Goal: Information Seeking & Learning: Compare options

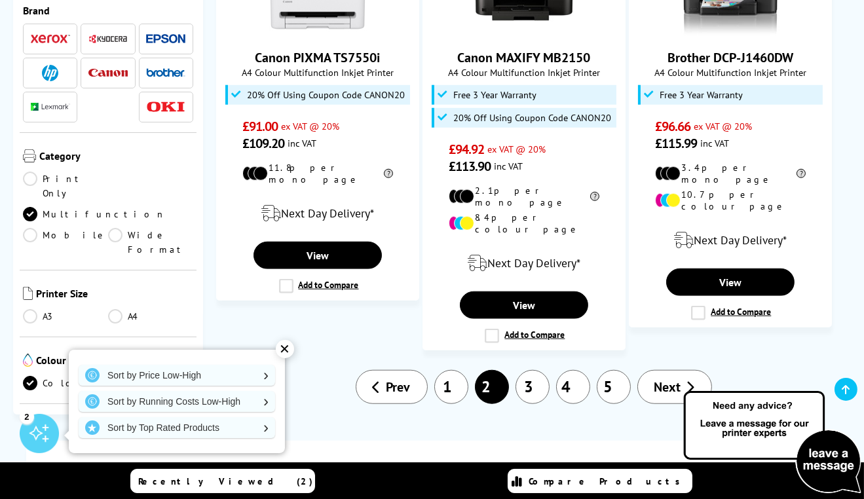
scroll to position [1892, 0]
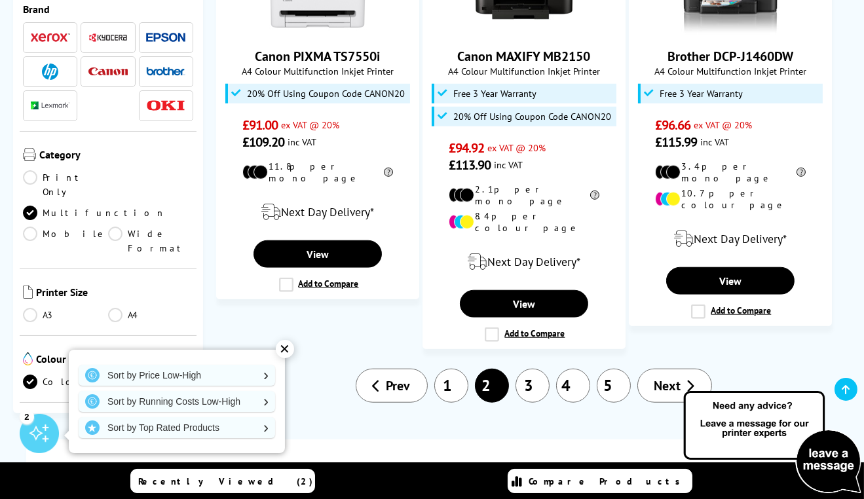
click at [570, 369] on link "4" at bounding box center [573, 386] width 34 height 34
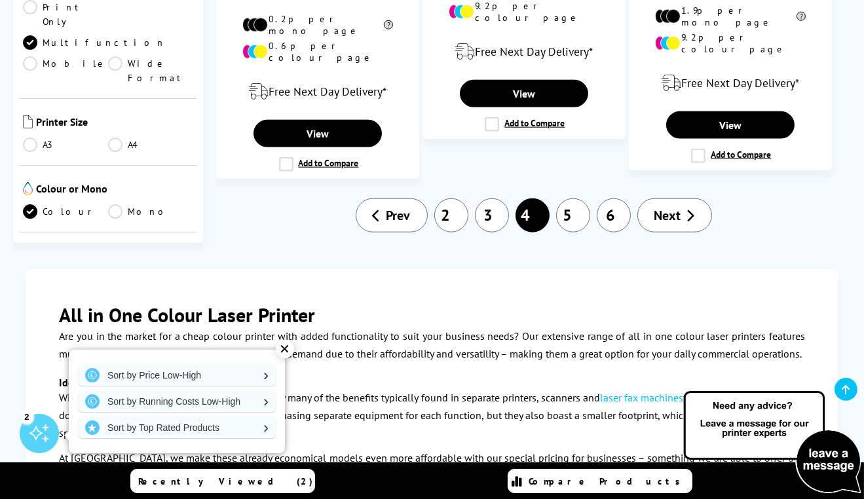
scroll to position [2274, 0]
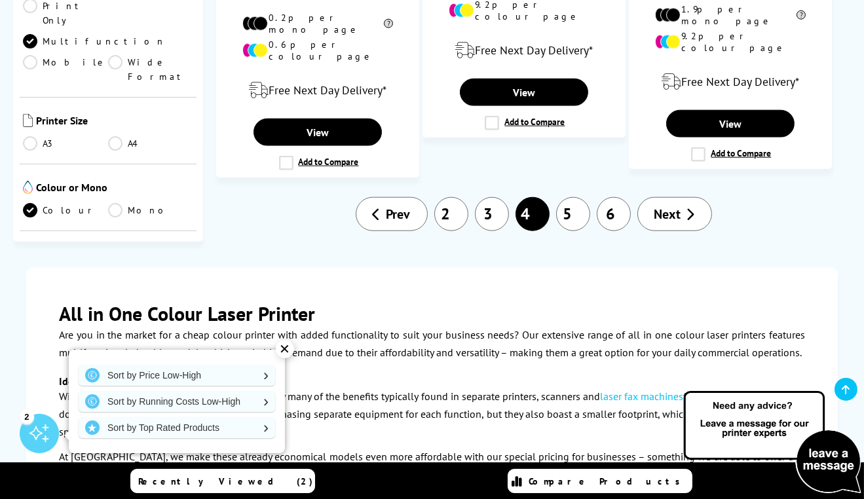
click at [613, 197] on link "6" at bounding box center [614, 214] width 34 height 34
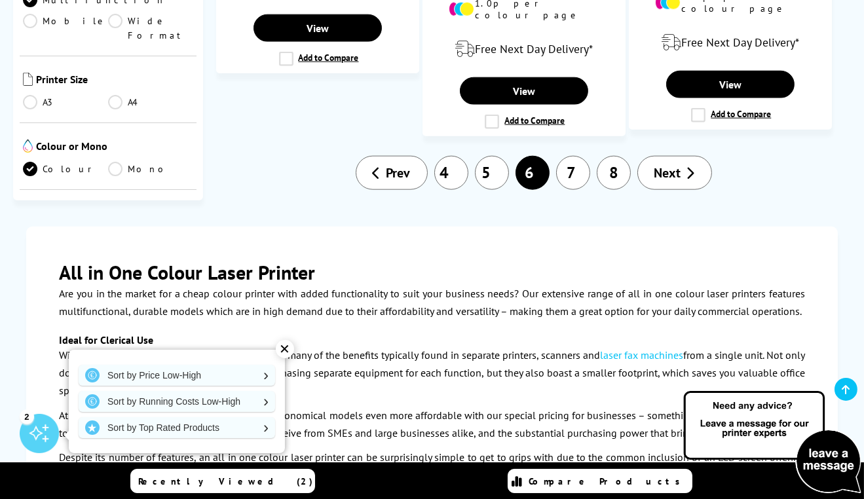
scroll to position [2305, 0]
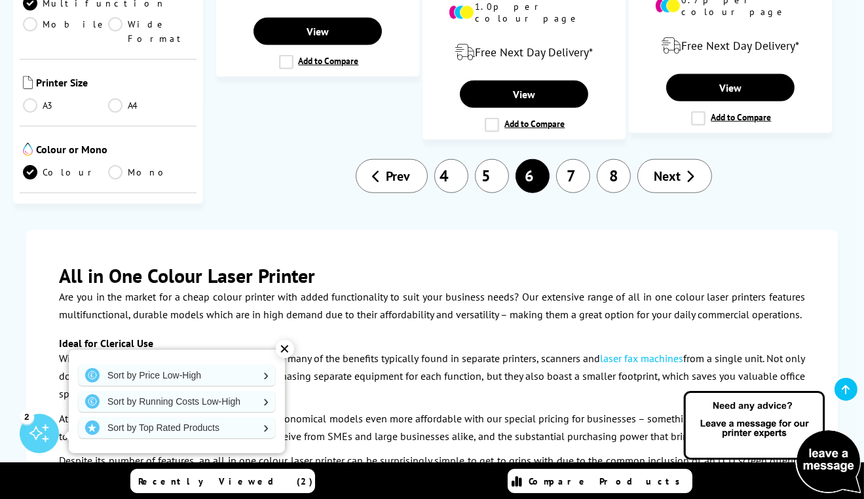
click at [629, 159] on link "8" at bounding box center [614, 176] width 34 height 34
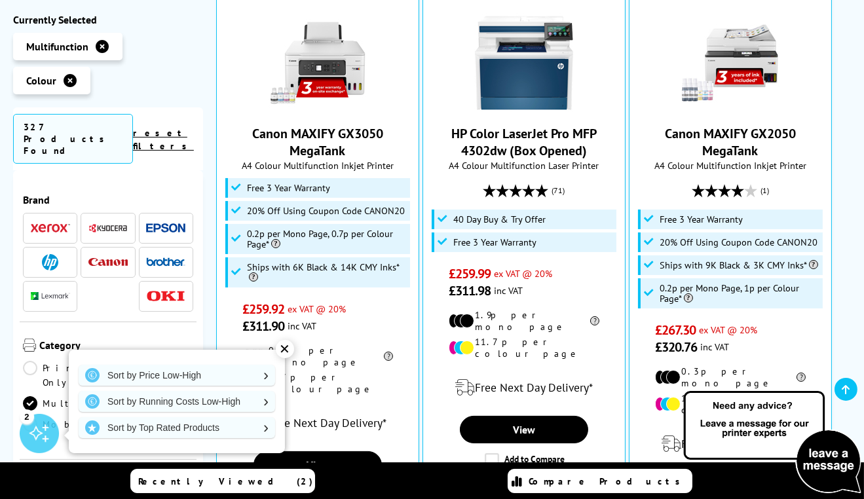
scroll to position [314, 0]
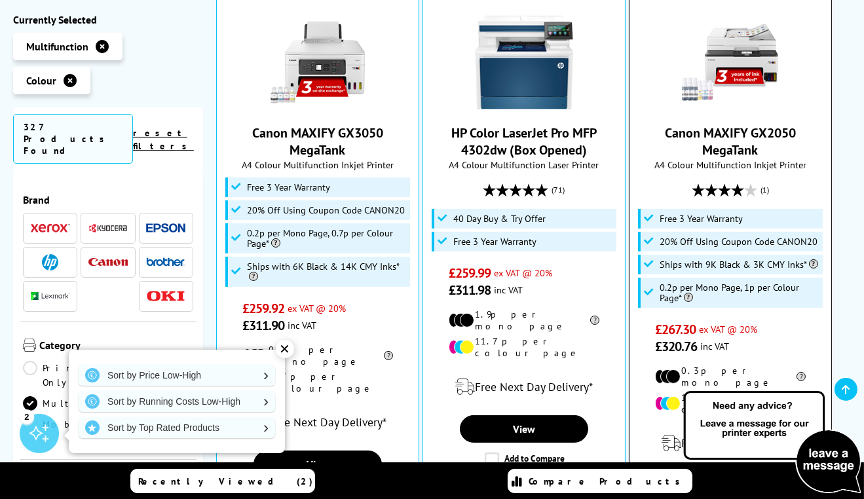
click at [817, 270] on li "Ships with 9K Black & 3K CMY Inks*" at bounding box center [730, 265] width 185 height 20
click at [813, 271] on li "Ships with 9K Black & 3K CMY Inks*" at bounding box center [730, 265] width 185 height 20
click at [810, 267] on span "Ships with 9K Black & 3K CMY Inks*" at bounding box center [738, 264] width 158 height 10
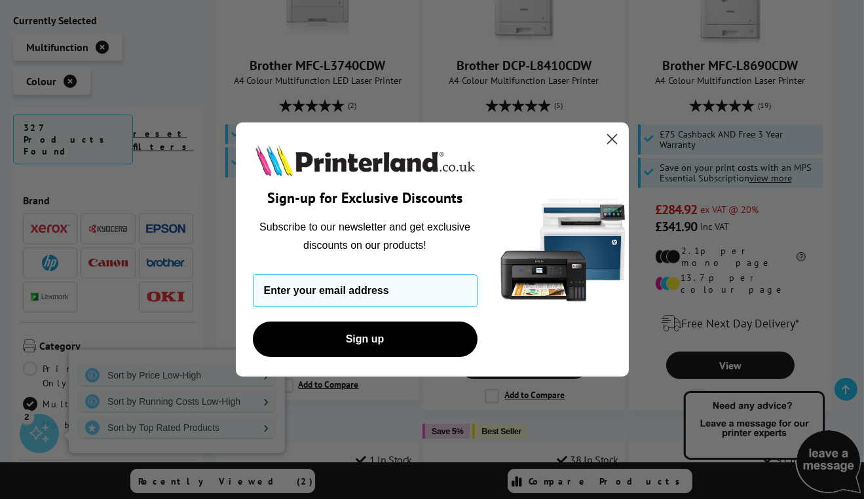
scroll to position [1510, 0]
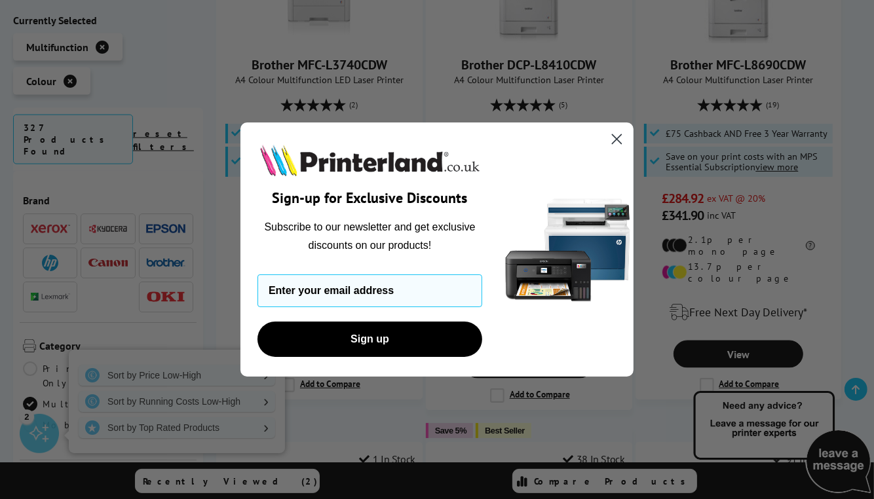
click at [621, 143] on icon "Close dialog" at bounding box center [616, 138] width 9 height 9
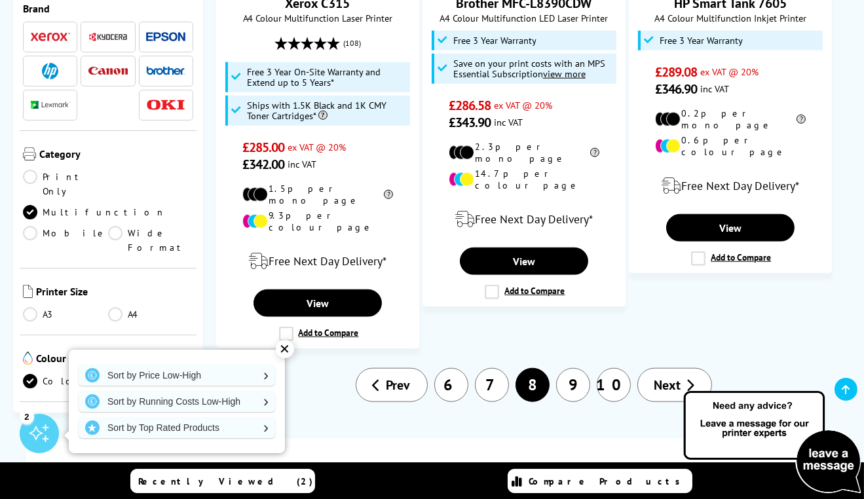
scroll to position [2103, 0]
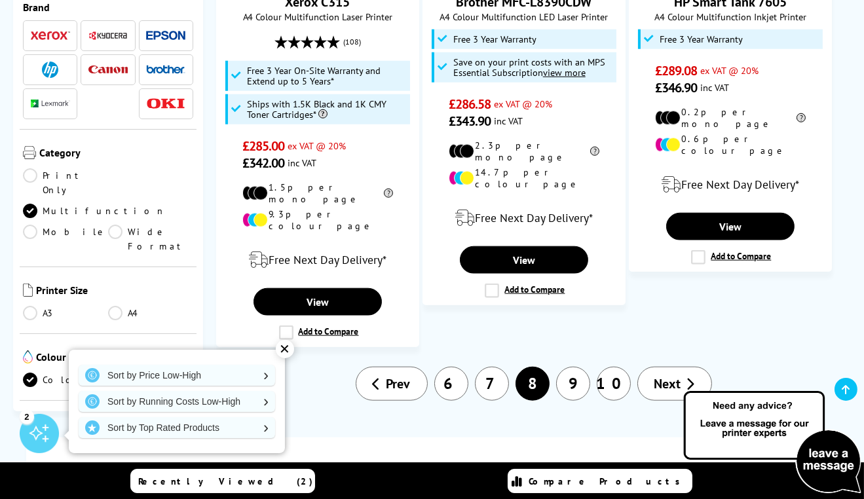
click at [578, 367] on li "9" at bounding box center [573, 384] width 41 height 34
click at [569, 367] on link "9" at bounding box center [573, 384] width 34 height 34
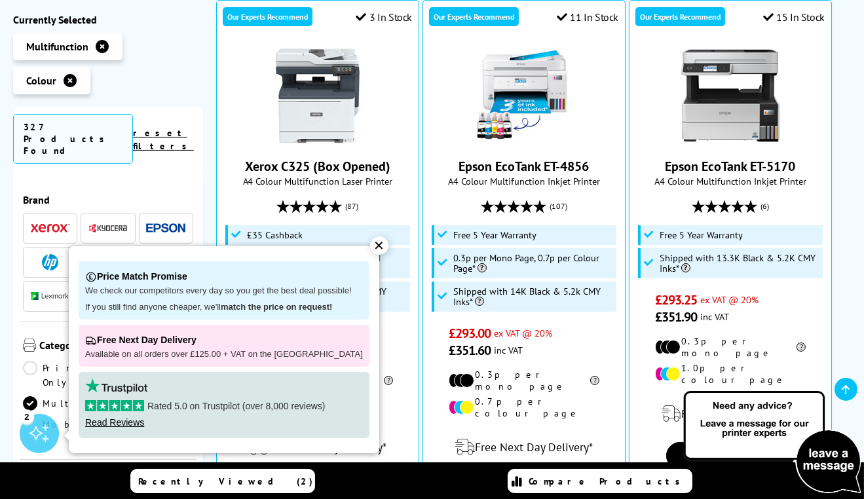
scroll to position [282, 0]
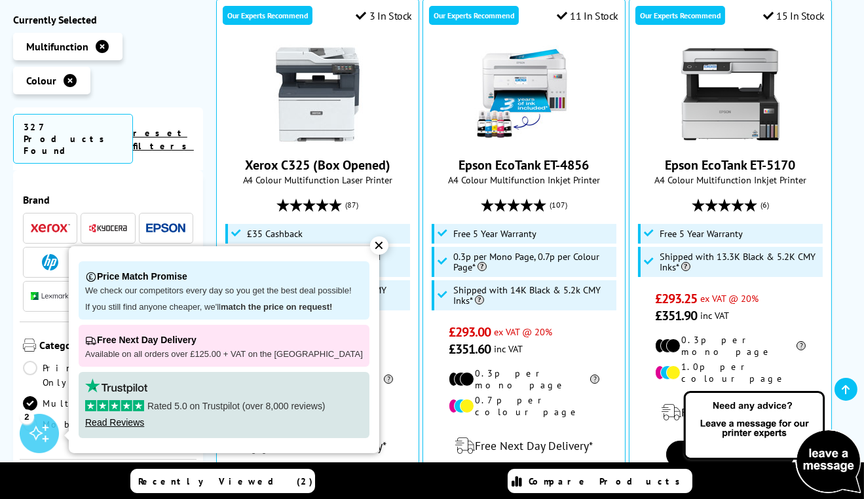
click at [370, 248] on div "✕" at bounding box center [379, 245] width 18 height 18
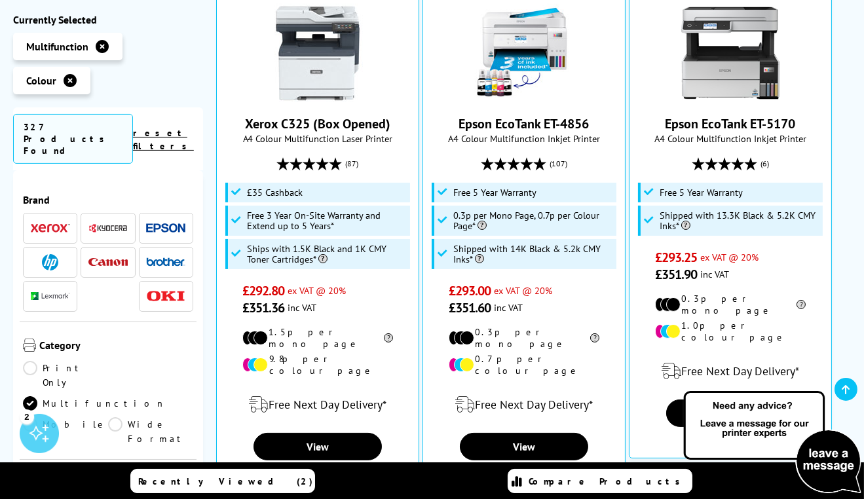
scroll to position [335, 0]
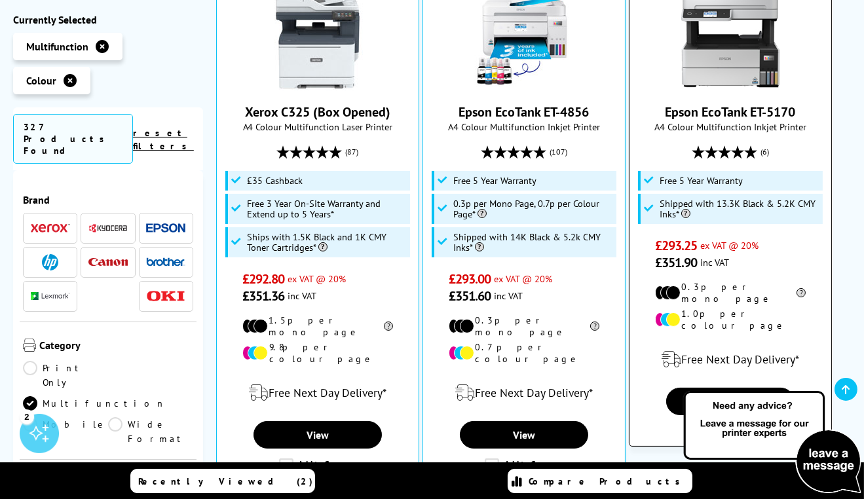
click at [788, 241] on span "£293.25 ex VAT @ 20%" at bounding box center [730, 245] width 151 height 17
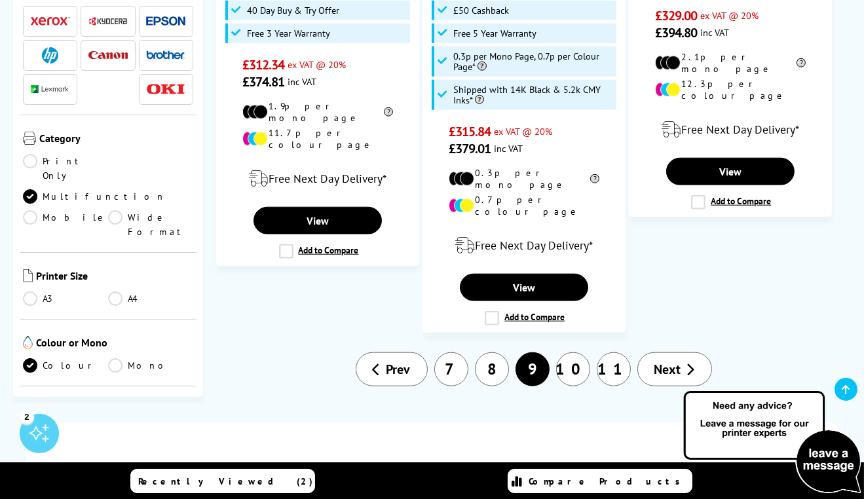
scroll to position [2156, 0]
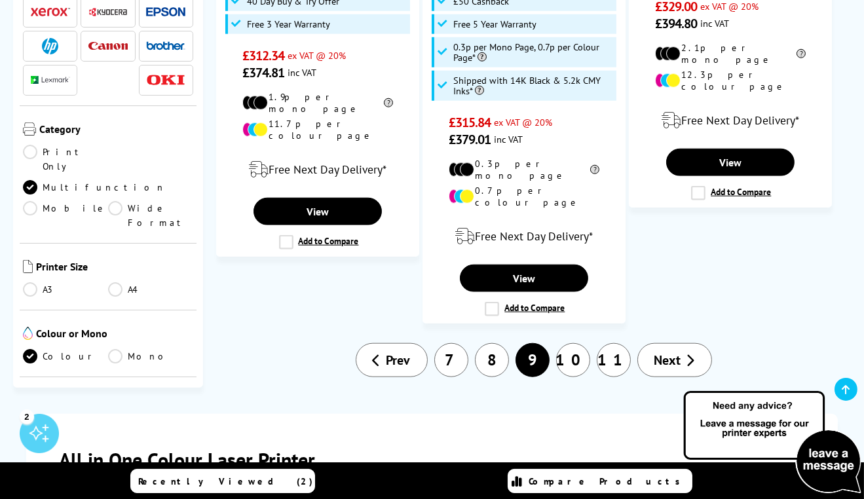
click at [687, 343] on link "Next" at bounding box center [674, 360] width 75 height 34
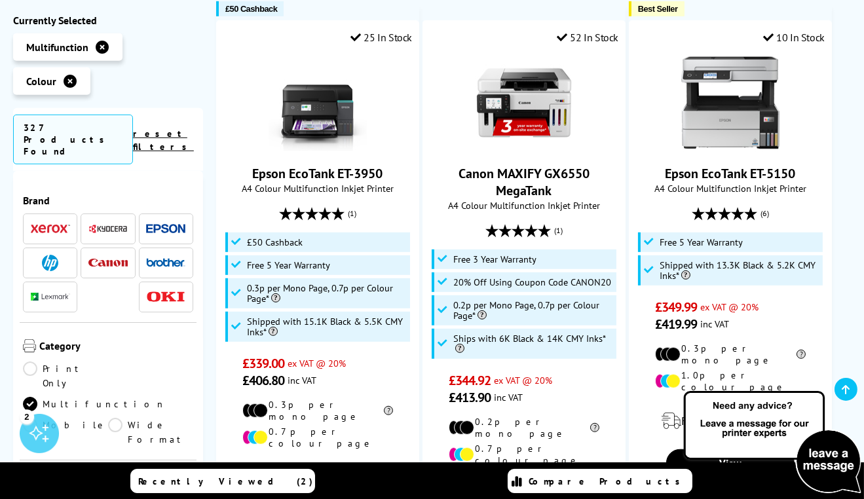
scroll to position [1435, 0]
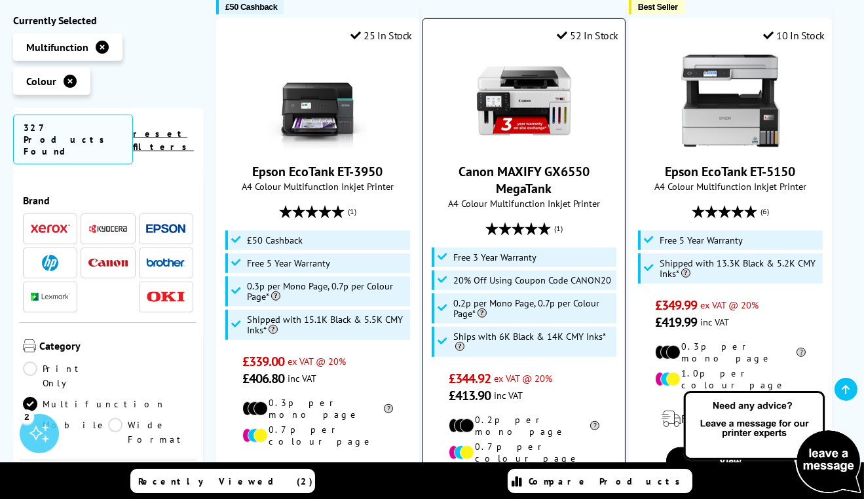
click at [519, 96] on img at bounding box center [524, 101] width 98 height 98
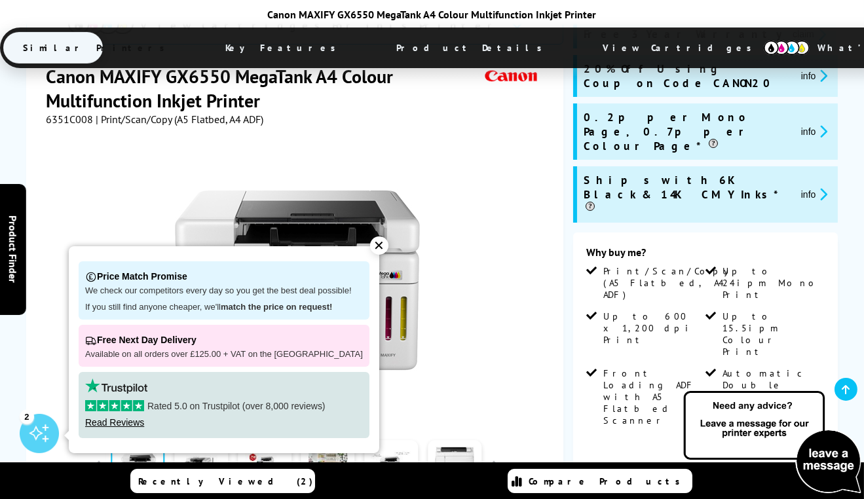
scroll to position [244, 0]
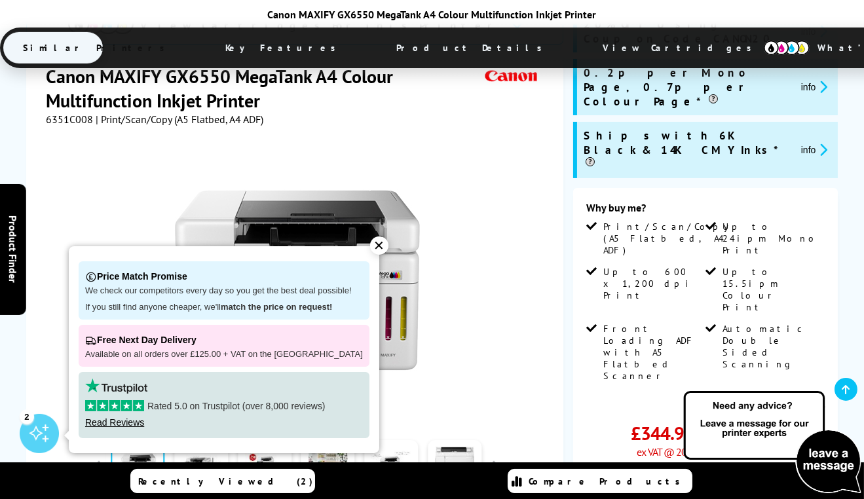
click at [370, 244] on div "✕" at bounding box center [379, 245] width 18 height 18
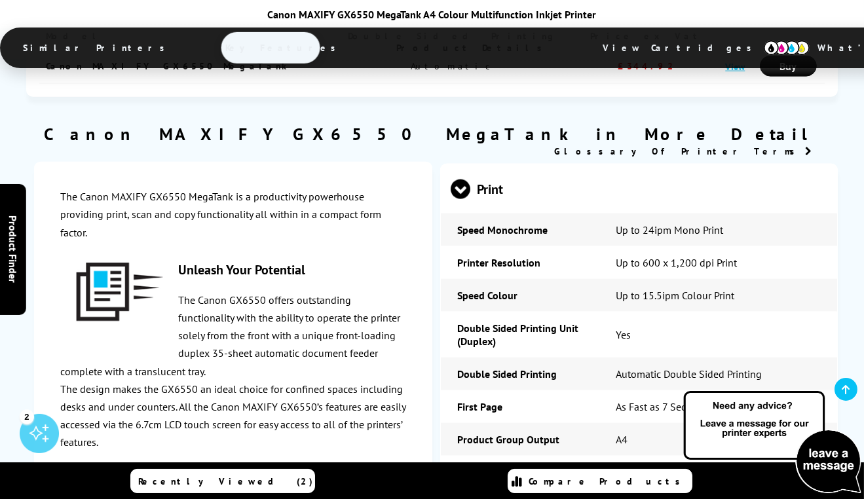
scroll to position [2594, 0]
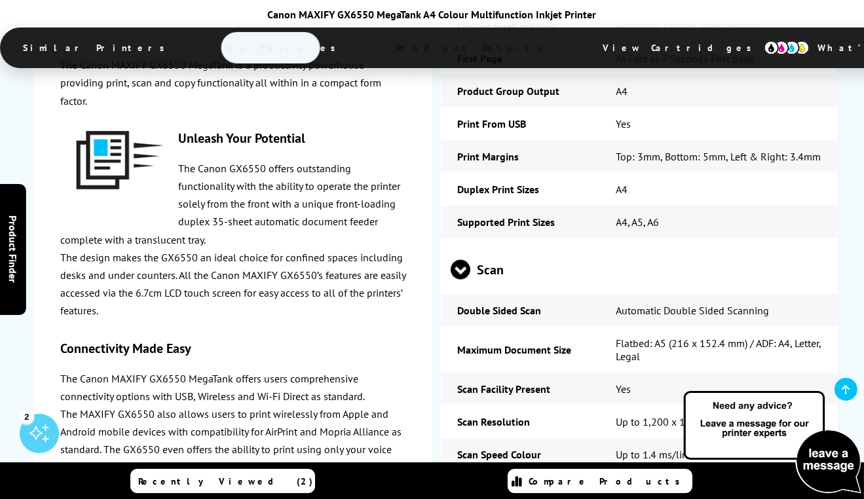
scroll to position [2931, 0]
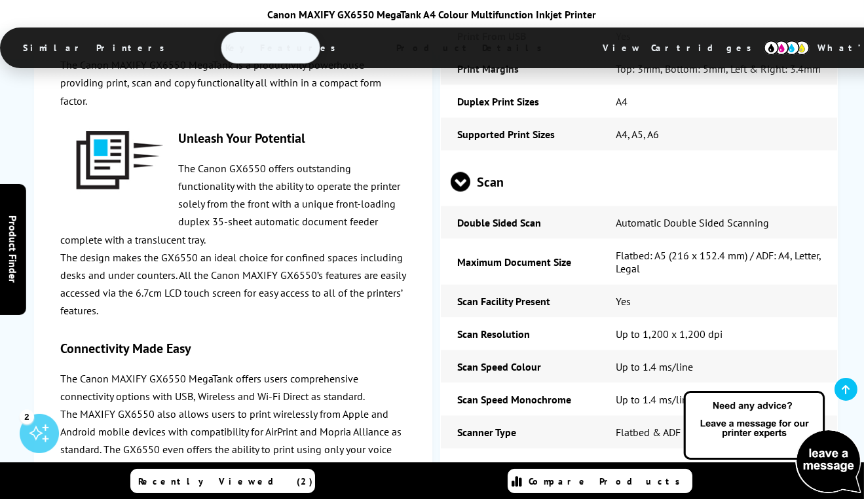
scroll to position [3009, 0]
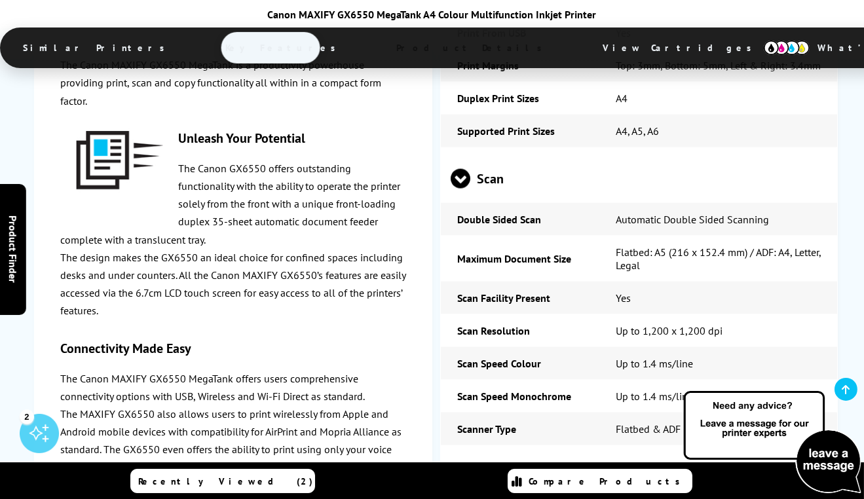
click at [796, 452] on span "Copy" at bounding box center [639, 476] width 377 height 49
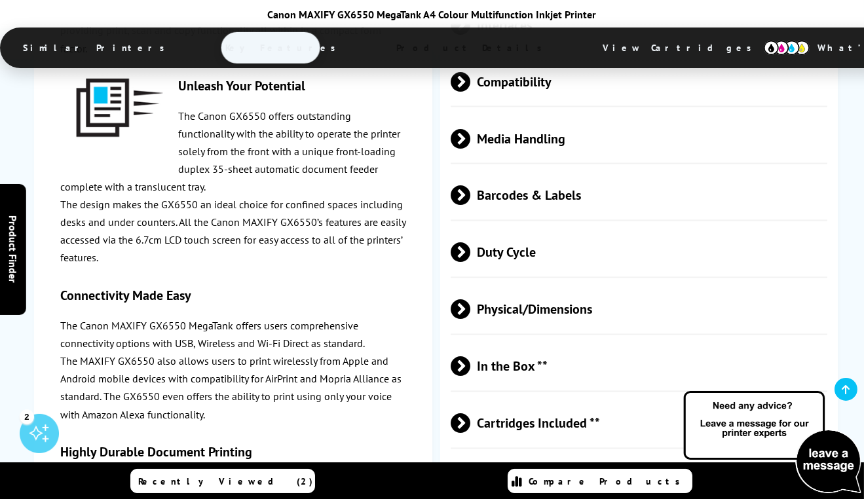
scroll to position [3707, 0]
click at [805, 398] on span "Cartridges Included **" at bounding box center [639, 422] width 377 height 49
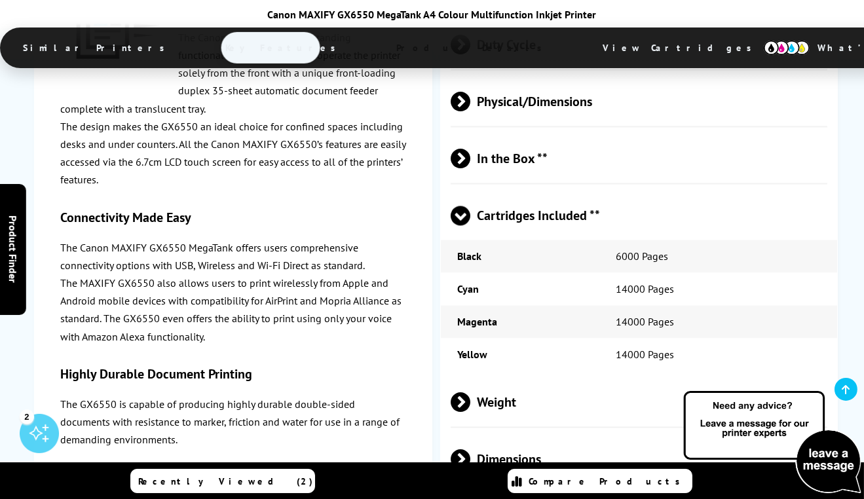
scroll to position [3915, 0]
click at [786, 433] on span "Dimensions" at bounding box center [639, 457] width 377 height 49
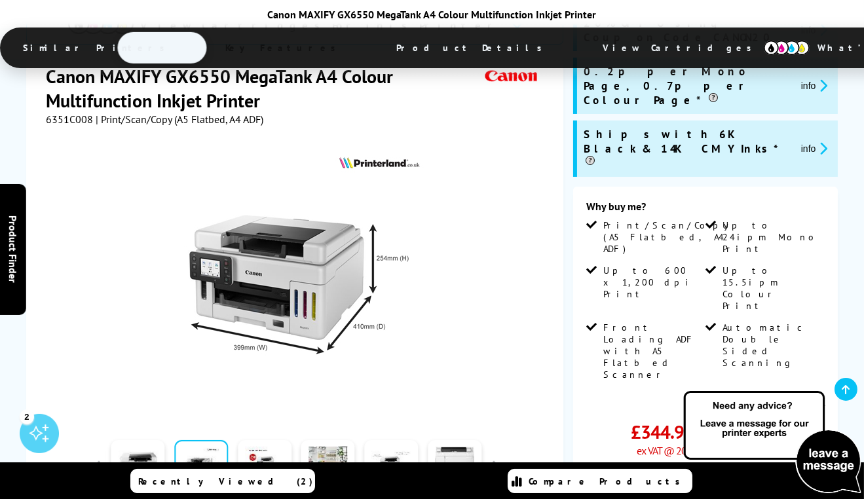
scroll to position [244, 0]
click at [530, 280] on div at bounding box center [297, 274] width 502 height 296
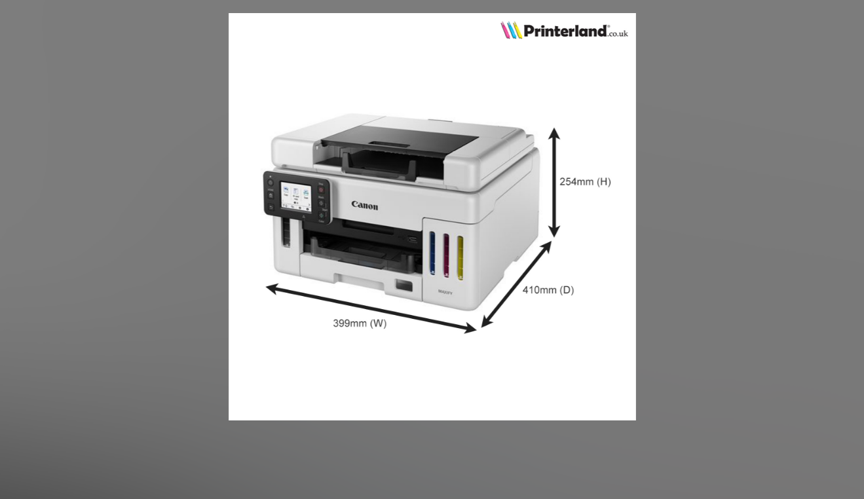
scroll to position [355, 0]
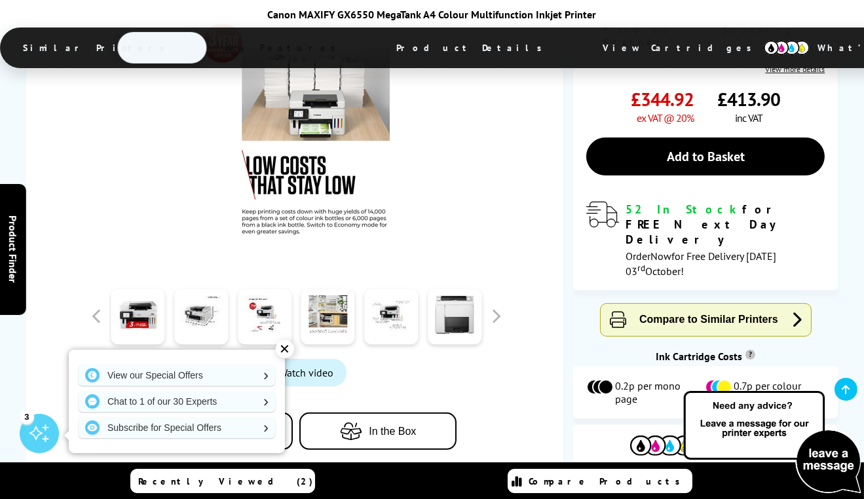
scroll to position [580, 0]
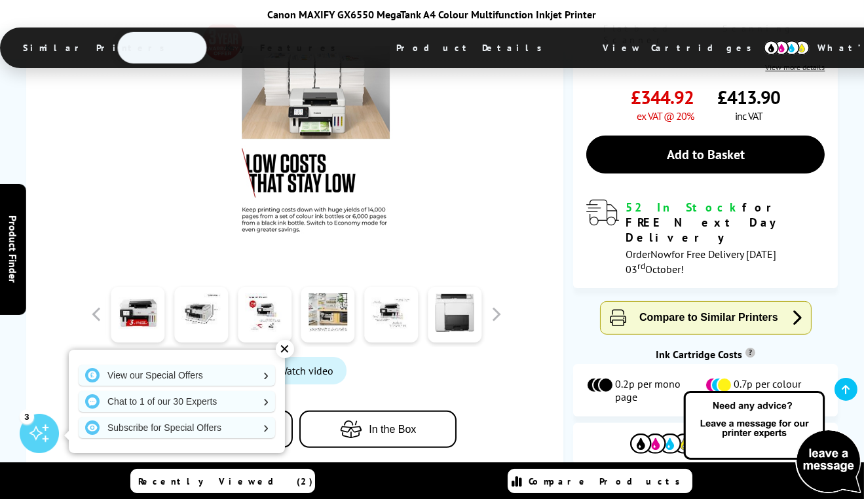
click at [289, 350] on div "✕" at bounding box center [285, 349] width 18 height 18
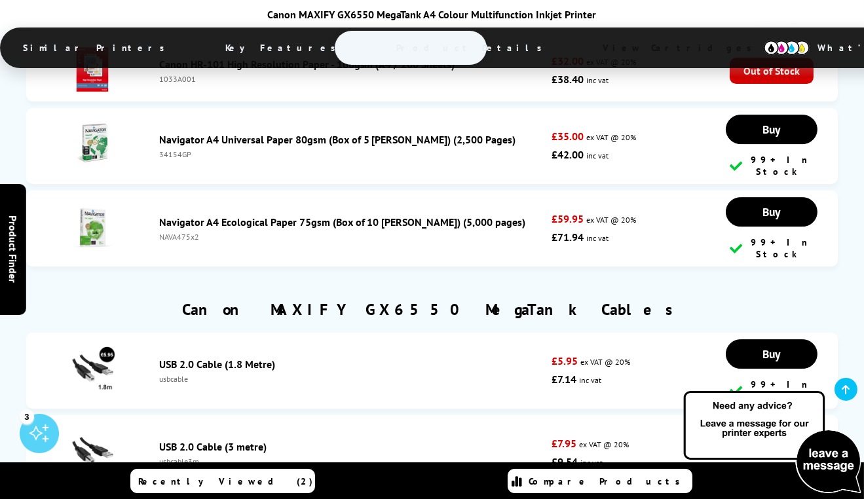
scroll to position [6805, 0]
